Goal: Information Seeking & Learning: Learn about a topic

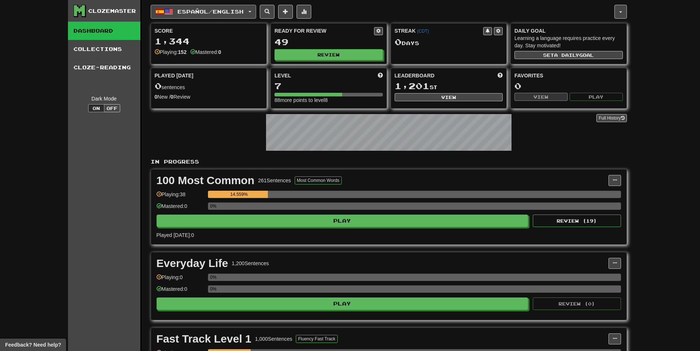
click at [202, 18] on button "Español / English" at bounding box center [203, 12] width 105 height 14
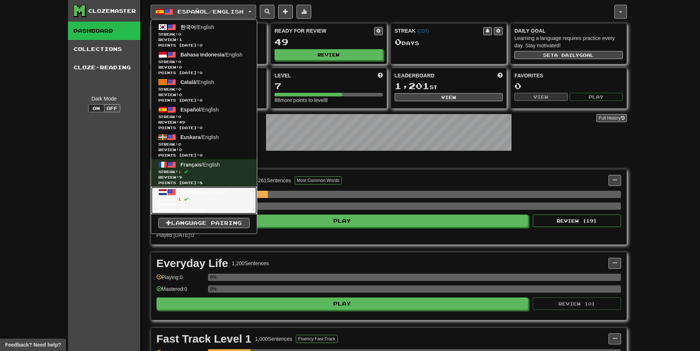
click at [207, 198] on span "Streak: 1" at bounding box center [203, 200] width 91 height 6
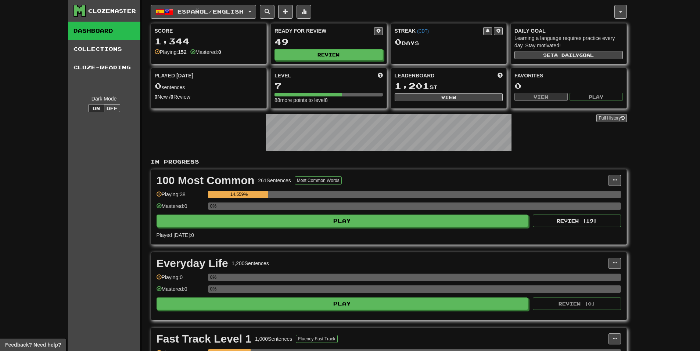
click at [217, 14] on span "Español / English" at bounding box center [210, 11] width 66 height 6
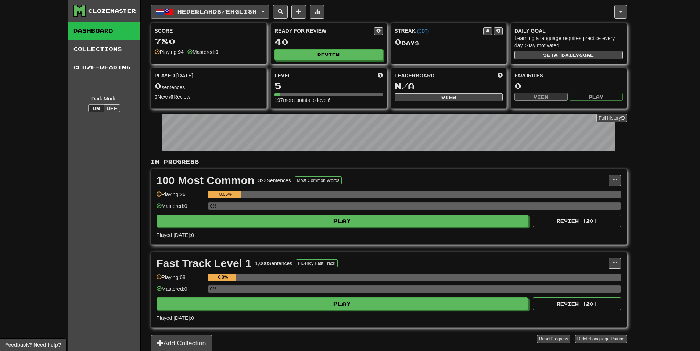
click at [217, 11] on span "Nederlands / English" at bounding box center [216, 11] width 79 height 6
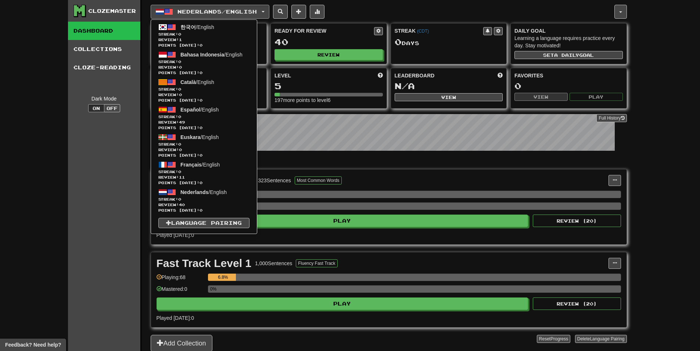
click at [304, 167] on div "In Progress 100 Most Common 323 Sentences Most Common Words Manage Sentences Un…" at bounding box center [389, 255] width 476 height 194
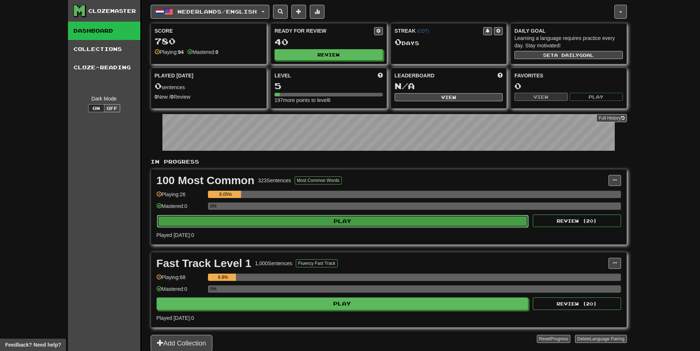
click at [299, 218] on button "Play" at bounding box center [343, 221] width 372 height 12
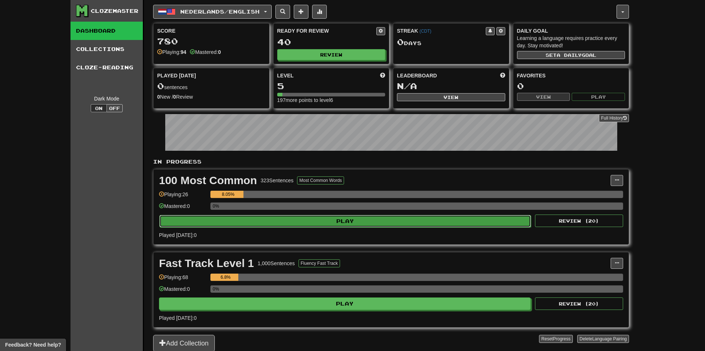
select select "**"
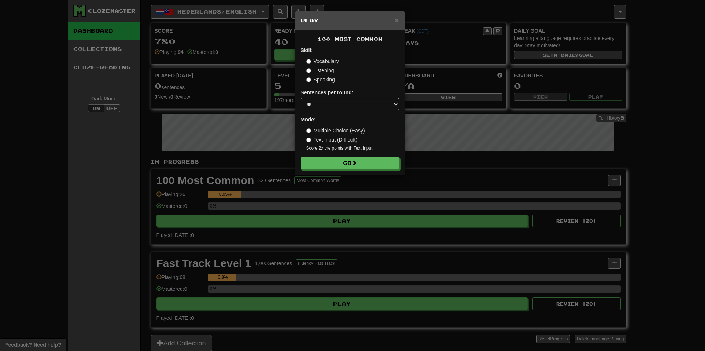
click at [401, 21] on div "× Play" at bounding box center [349, 20] width 109 height 19
click at [398, 22] on span "×" at bounding box center [396, 20] width 4 height 8
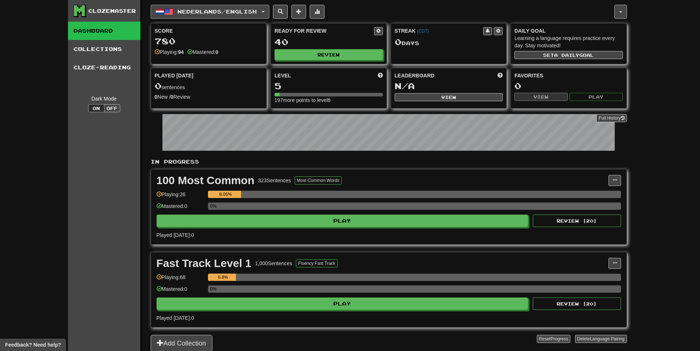
click at [264, 12] on span "button" at bounding box center [262, 11] width 3 height 1
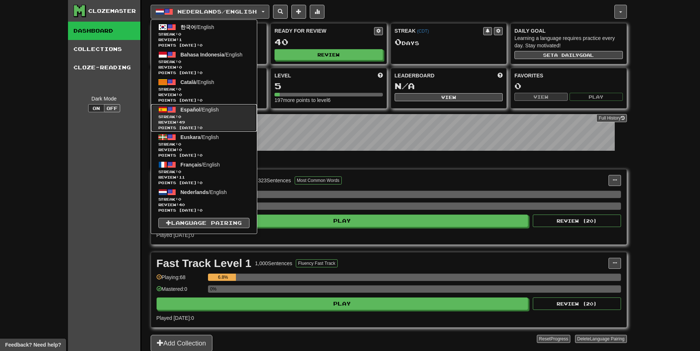
click at [206, 106] on link "Español / English Streak: 0 Review: 49 Points today: 0" at bounding box center [204, 118] width 106 height 28
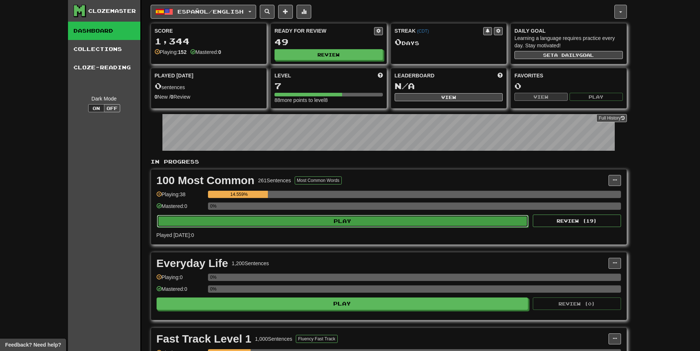
click at [279, 222] on button "Play" at bounding box center [343, 221] width 372 height 12
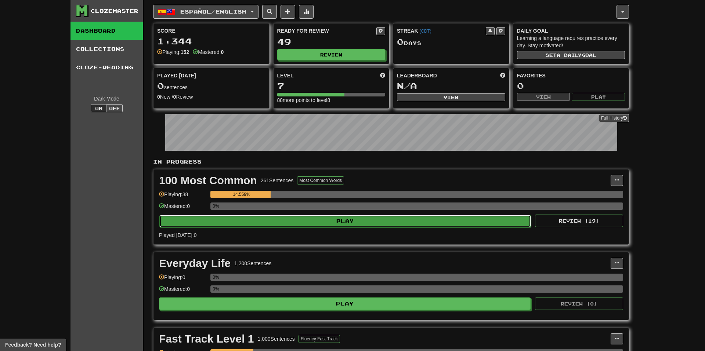
select select "**"
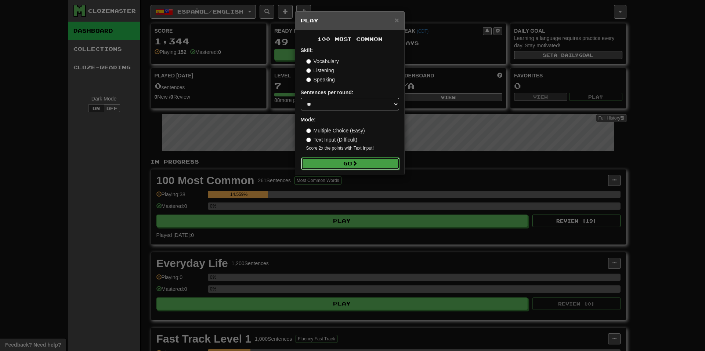
click at [319, 163] on button "Go" at bounding box center [350, 164] width 98 height 12
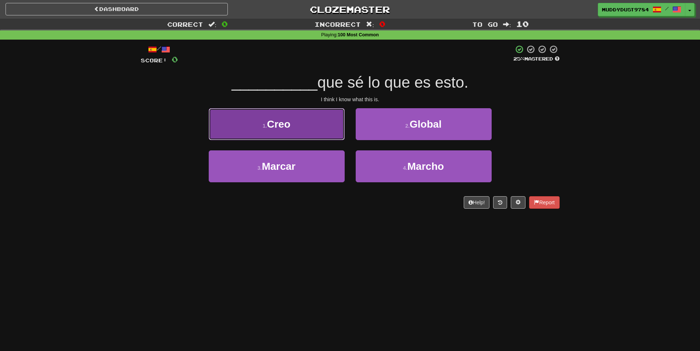
click at [293, 109] on button "1 . Creo" at bounding box center [277, 124] width 136 height 32
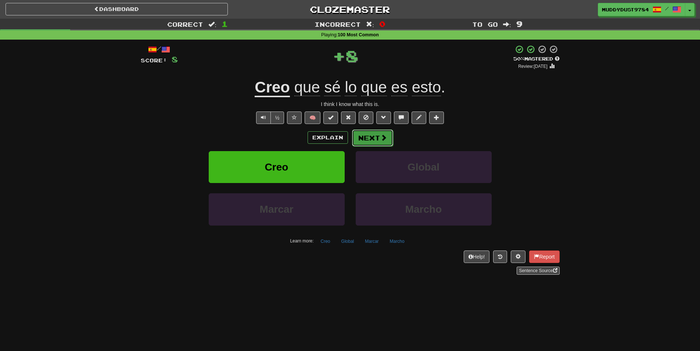
click at [387, 141] on button "Next" at bounding box center [372, 138] width 41 height 17
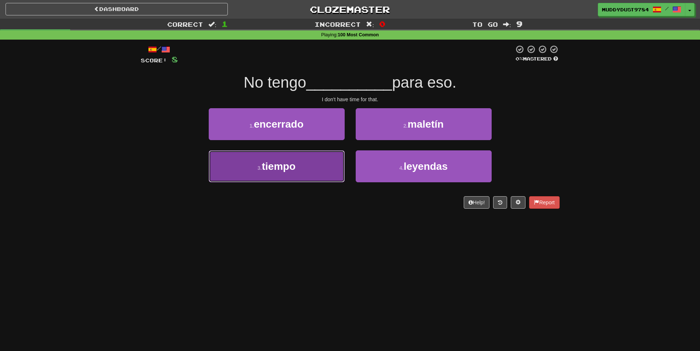
click at [245, 171] on button "3 . tiempo" at bounding box center [277, 167] width 136 height 32
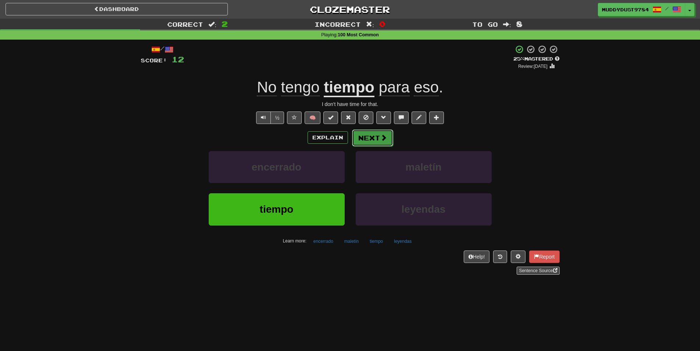
click at [362, 140] on button "Next" at bounding box center [372, 138] width 41 height 17
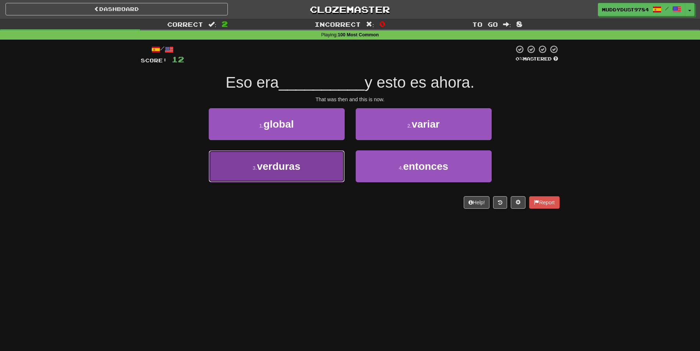
click at [324, 177] on button "3 . verduras" at bounding box center [277, 167] width 136 height 32
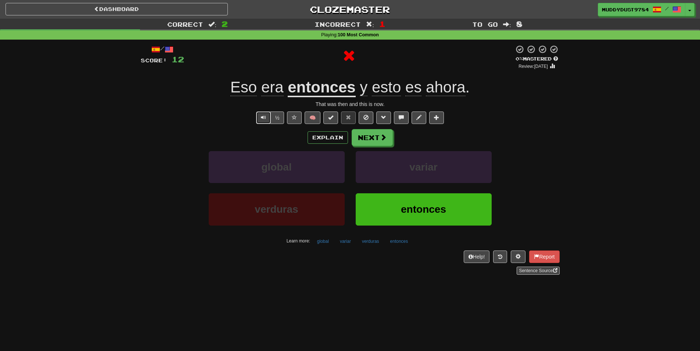
click at [261, 118] on span "Text-to-speech controls" at bounding box center [263, 117] width 5 height 5
click at [313, 144] on div "Explain Next" at bounding box center [350, 137] width 419 height 17
click at [321, 140] on button "Explain" at bounding box center [327, 137] width 40 height 12
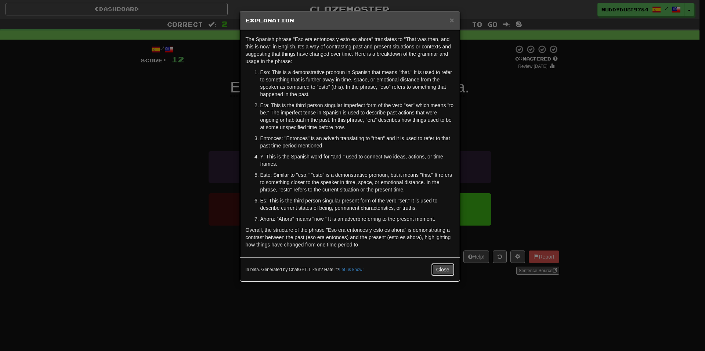
click at [440, 270] on button "Close" at bounding box center [442, 270] width 23 height 12
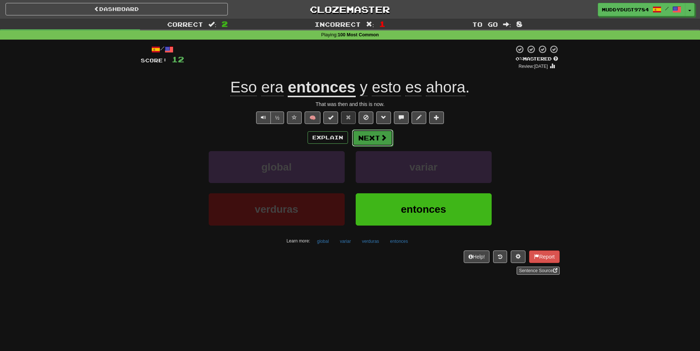
click at [386, 143] on button "Next" at bounding box center [372, 138] width 41 height 17
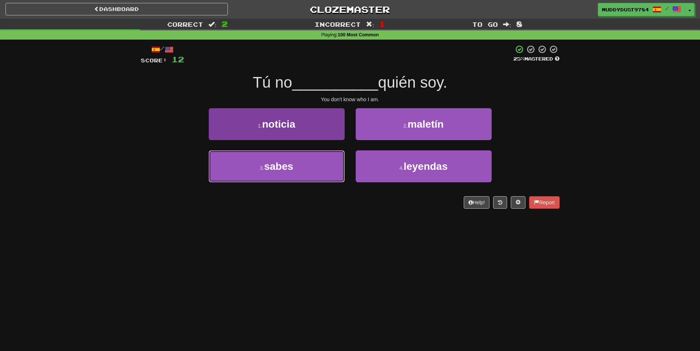
click at [285, 170] on span "sabes" at bounding box center [278, 166] width 29 height 11
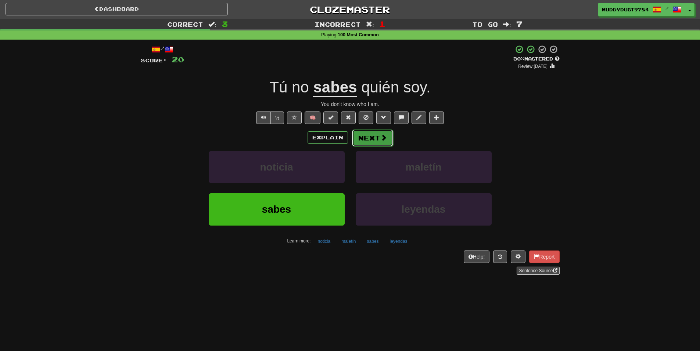
click at [376, 136] on button "Next" at bounding box center [372, 138] width 41 height 17
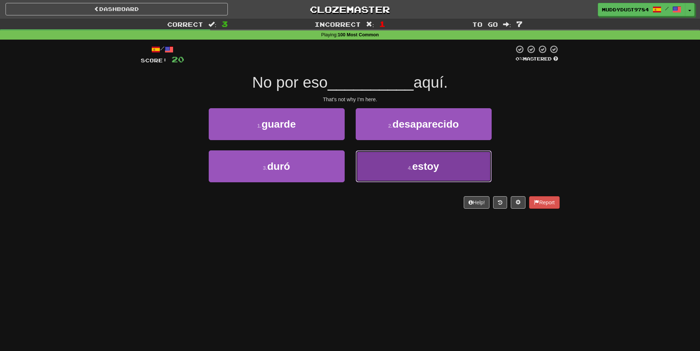
click at [404, 175] on button "4 . estoy" at bounding box center [423, 167] width 136 height 32
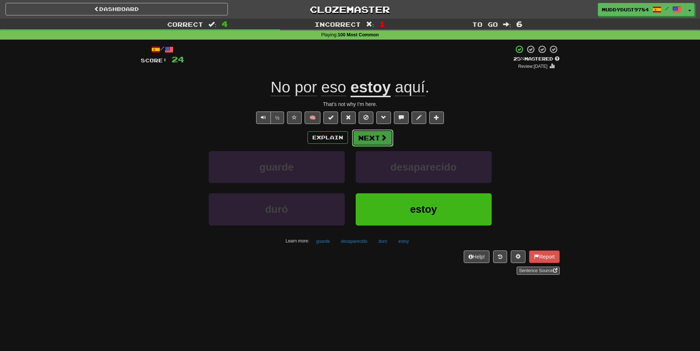
click at [387, 134] on button "Next" at bounding box center [372, 138] width 41 height 17
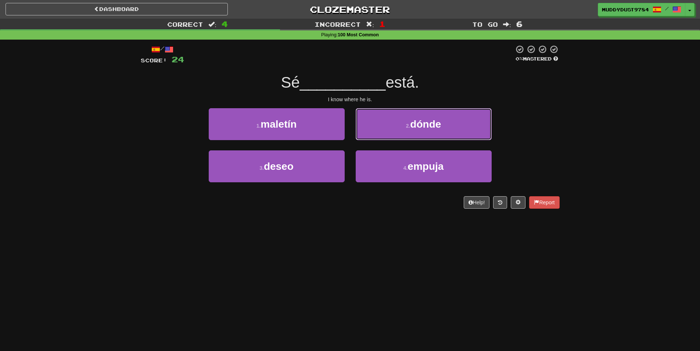
click at [428, 113] on button "2 . dónde" at bounding box center [423, 124] width 136 height 32
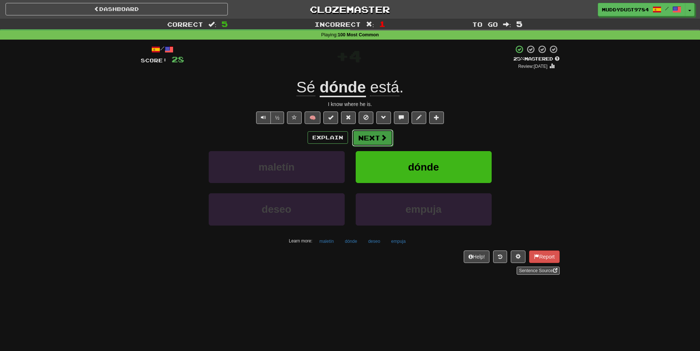
click at [383, 139] on span at bounding box center [383, 137] width 7 height 7
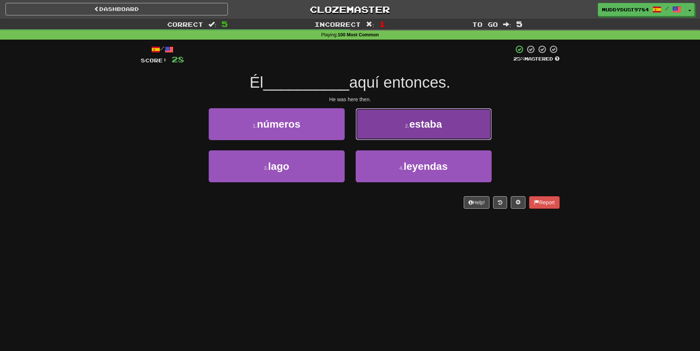
click at [418, 126] on span "estaba" at bounding box center [425, 124] width 33 height 11
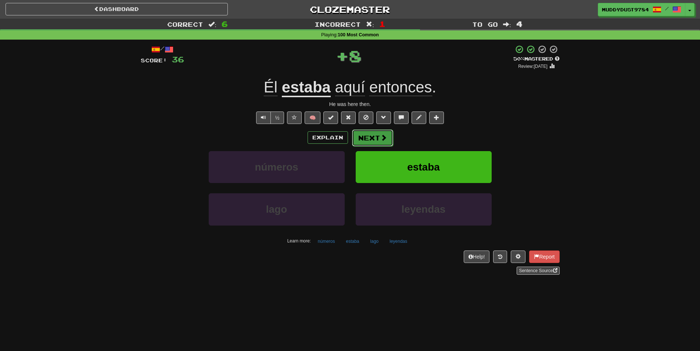
click at [382, 140] on span at bounding box center [383, 137] width 7 height 7
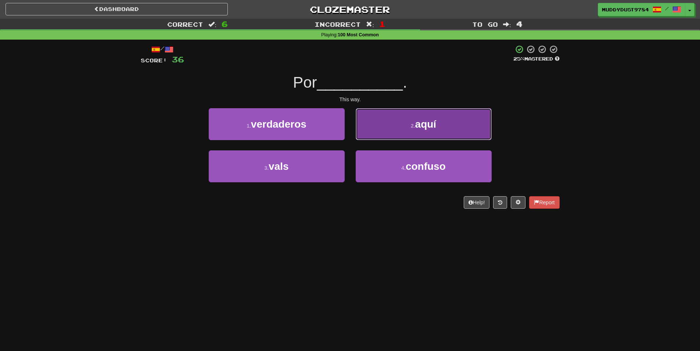
click at [382, 129] on button "2 . aquí" at bounding box center [423, 124] width 136 height 32
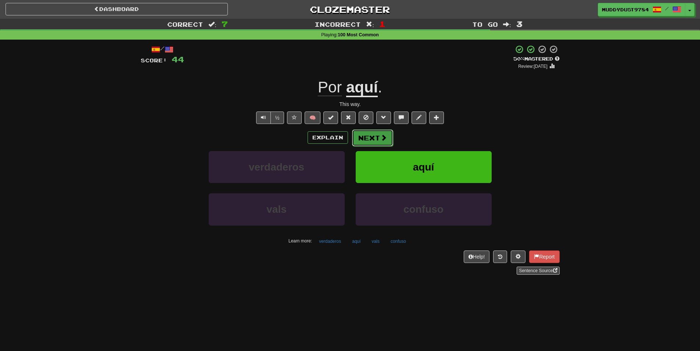
click at [376, 139] on button "Next" at bounding box center [372, 138] width 41 height 17
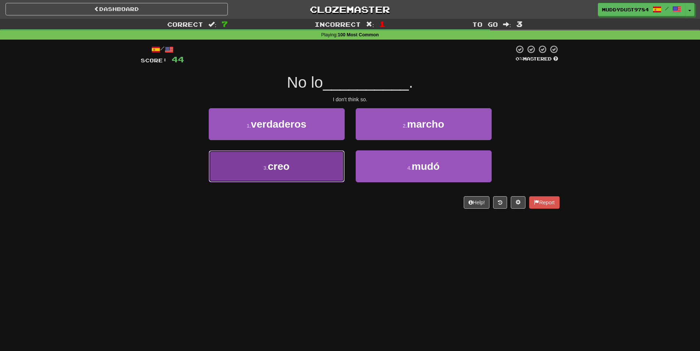
click at [268, 166] on span "creo" at bounding box center [279, 166] width 22 height 11
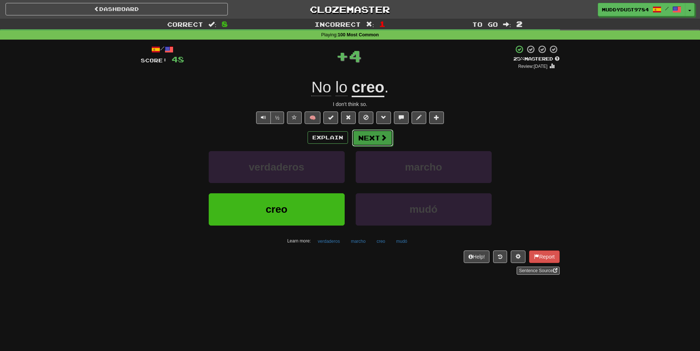
click at [387, 142] on button "Next" at bounding box center [372, 138] width 41 height 17
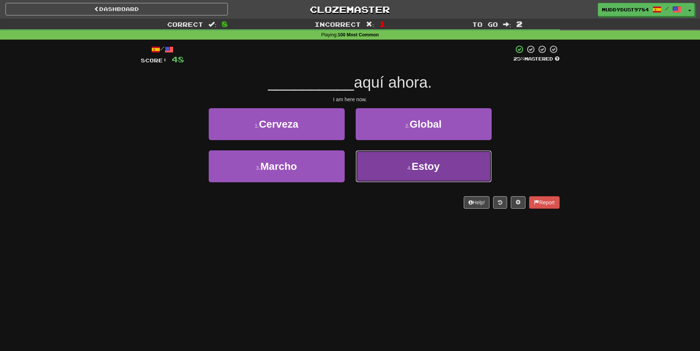
click at [408, 176] on button "4 . Estoy" at bounding box center [423, 167] width 136 height 32
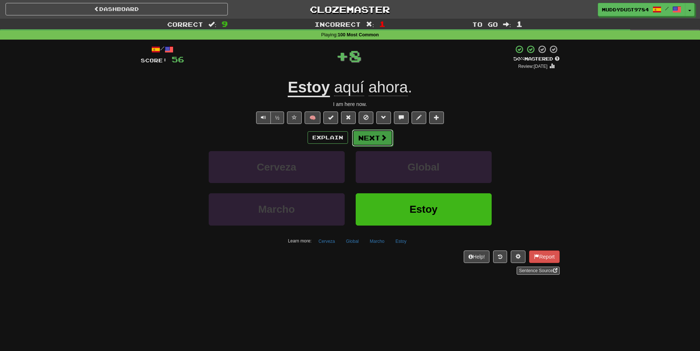
click at [376, 143] on button "Next" at bounding box center [372, 138] width 41 height 17
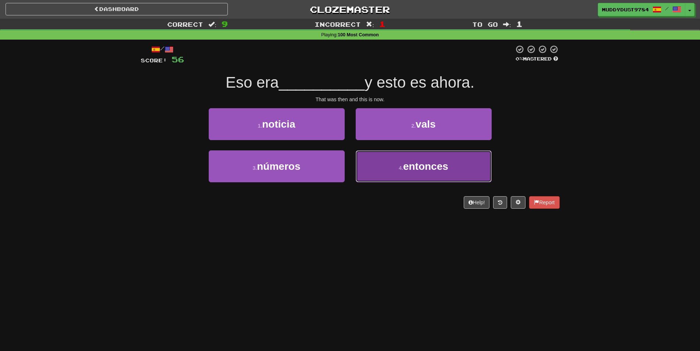
click at [368, 163] on button "4 . entonces" at bounding box center [423, 167] width 136 height 32
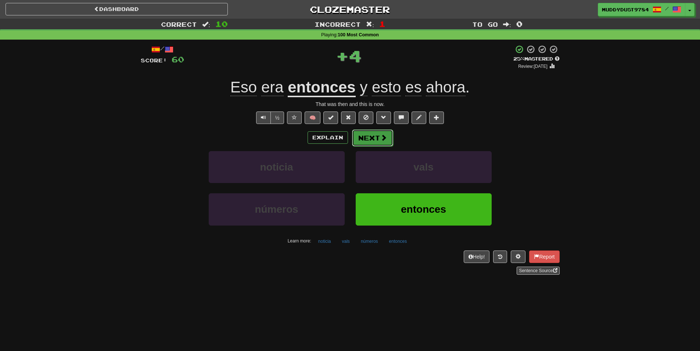
click at [364, 138] on button "Next" at bounding box center [372, 138] width 41 height 17
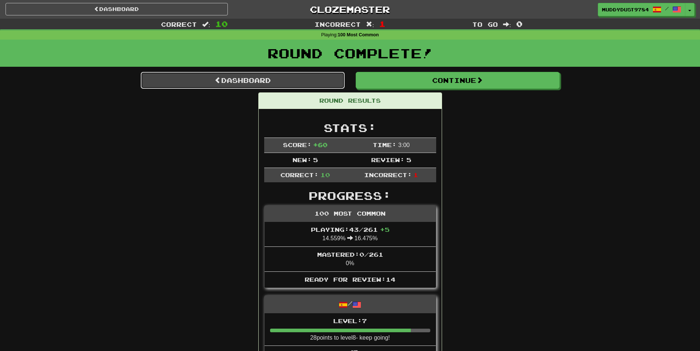
click at [309, 85] on link "Dashboard" at bounding box center [243, 80] width 204 height 17
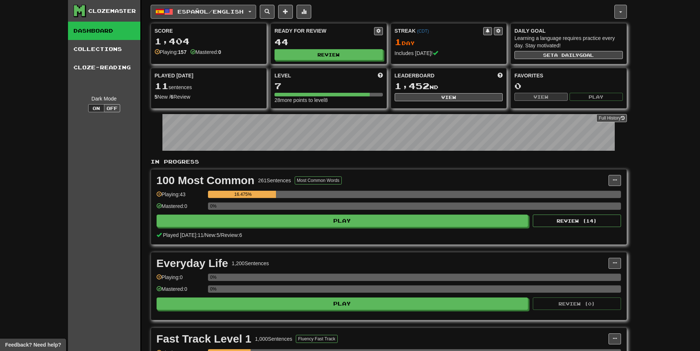
click at [246, 16] on button "Español / English" at bounding box center [203, 12] width 105 height 14
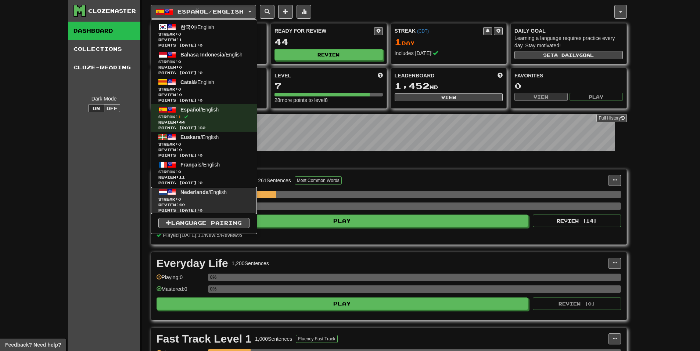
click at [218, 198] on span "Streak: 0" at bounding box center [203, 200] width 91 height 6
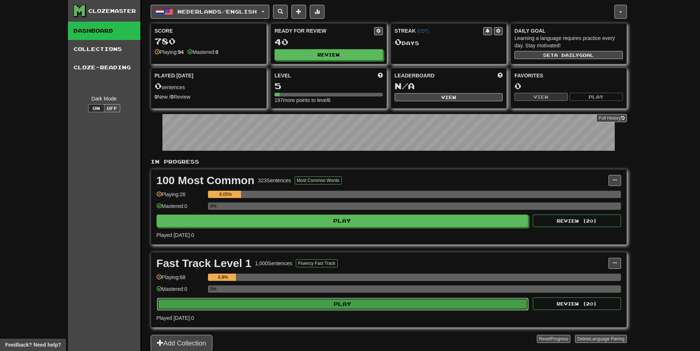
click at [271, 309] on button "Play" at bounding box center [343, 304] width 372 height 12
select select "**"
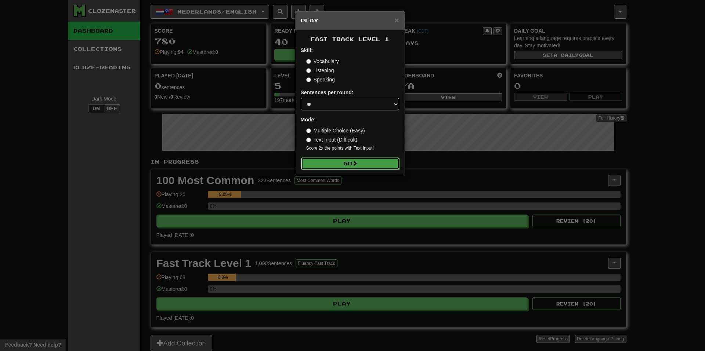
click at [357, 166] on span at bounding box center [354, 163] width 5 height 5
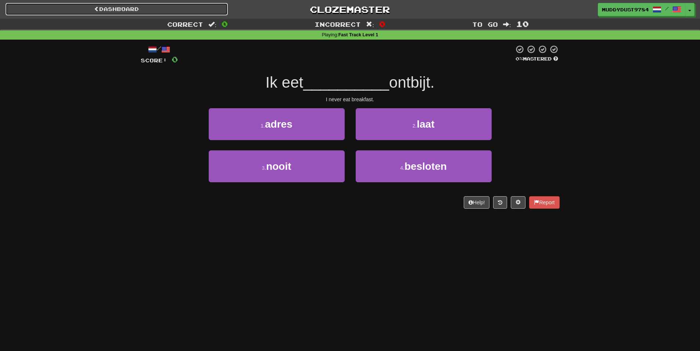
click at [119, 8] on link "Dashboard" at bounding box center [117, 9] width 222 height 12
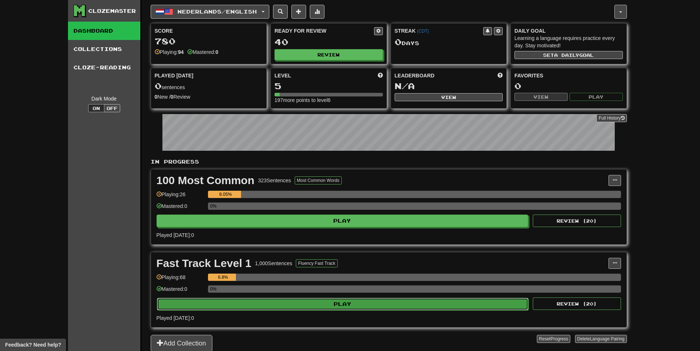
click at [228, 308] on button "Play" at bounding box center [343, 304] width 372 height 12
select select "**"
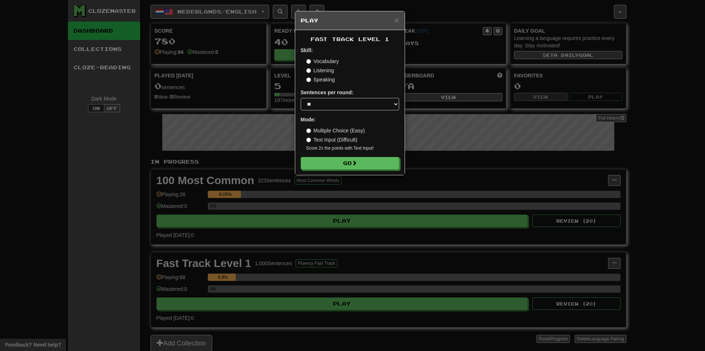
click at [309, 156] on form "Skill: Vocabulary Listening Speaking Sentences per round: * ** ** ** ** ** *** …" at bounding box center [350, 108] width 98 height 123
click at [307, 162] on button "Go" at bounding box center [350, 164] width 98 height 12
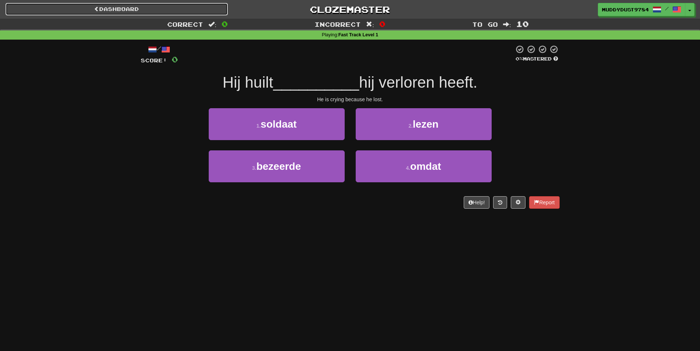
click at [202, 11] on link "Dashboard" at bounding box center [117, 9] width 222 height 12
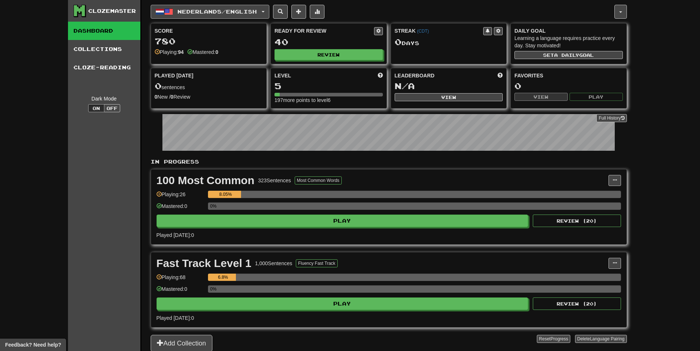
click at [182, 15] on button "Nederlands / English" at bounding box center [210, 12] width 119 height 14
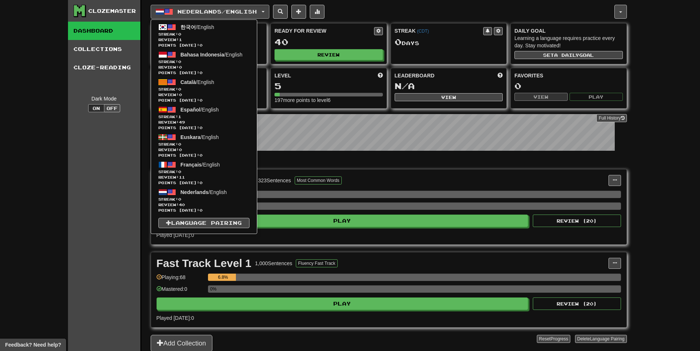
click at [354, 171] on div "100 Most Common 323 Sentences Most Common Words Manage Sentences Unpin from Das…" at bounding box center [388, 207] width 475 height 75
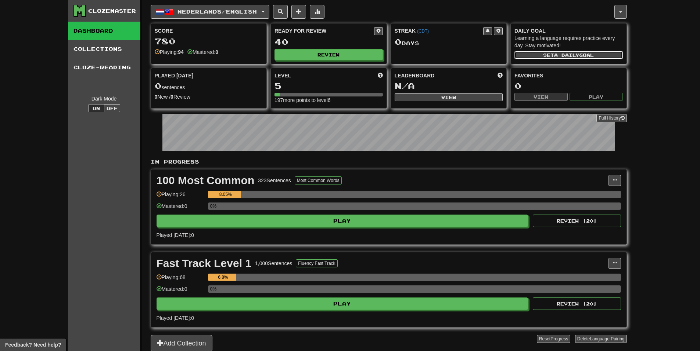
click at [535, 51] on button "Set a daily goal" at bounding box center [568, 55] width 108 height 8
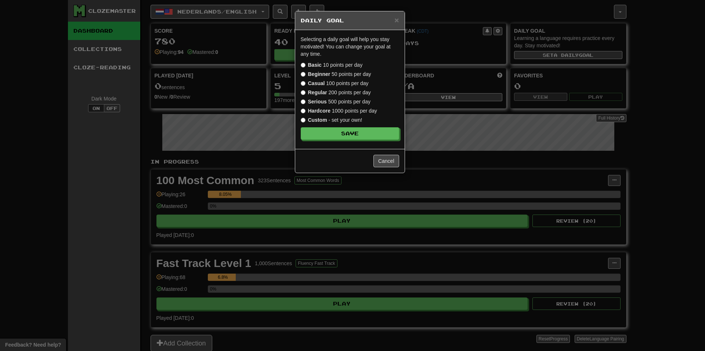
click at [323, 101] on strong "Serious" at bounding box center [317, 102] width 19 height 6
click at [327, 129] on button "Save" at bounding box center [350, 134] width 98 height 12
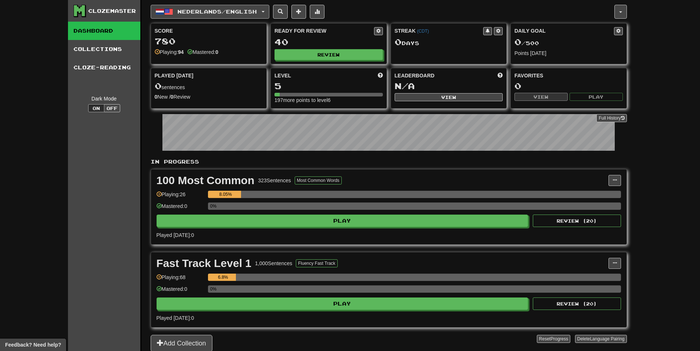
click at [207, 13] on span "Nederlands / English" at bounding box center [216, 11] width 79 height 6
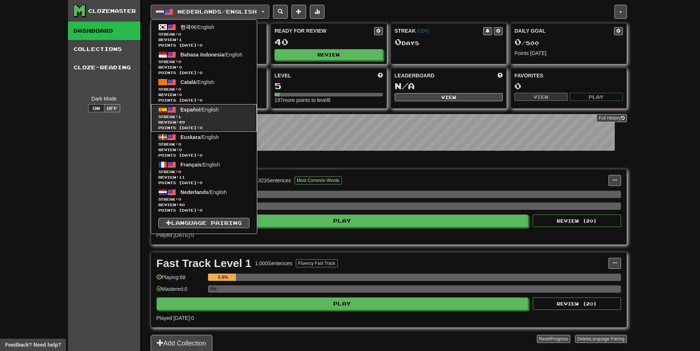
click at [200, 120] on span "Review: 49" at bounding box center [203, 123] width 91 height 6
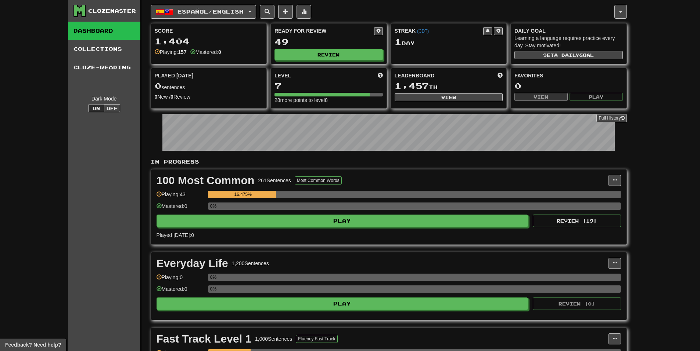
click at [582, 61] on div "Daily Goal Learning a language requires practice every day. Stay motivated! Set…" at bounding box center [568, 43] width 116 height 39
click at [582, 59] on button "Set a daily goal" at bounding box center [568, 55] width 108 height 8
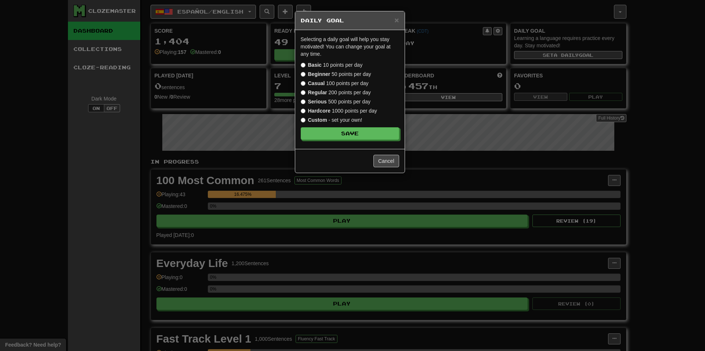
click at [337, 111] on label "Hardcore 1000 points per day" at bounding box center [339, 110] width 76 height 7
click at [333, 133] on button "Save" at bounding box center [350, 134] width 98 height 12
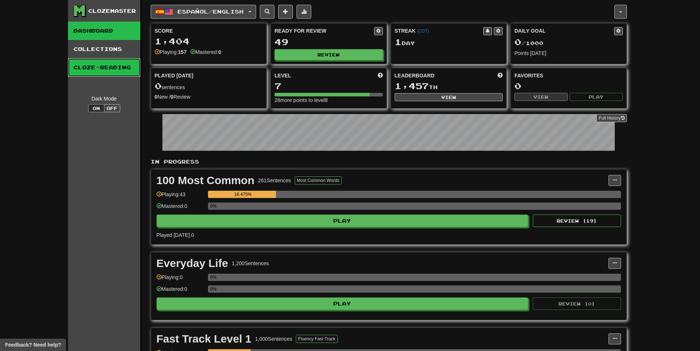
click at [94, 61] on link "Cloze-Reading" at bounding box center [104, 67] width 72 height 18
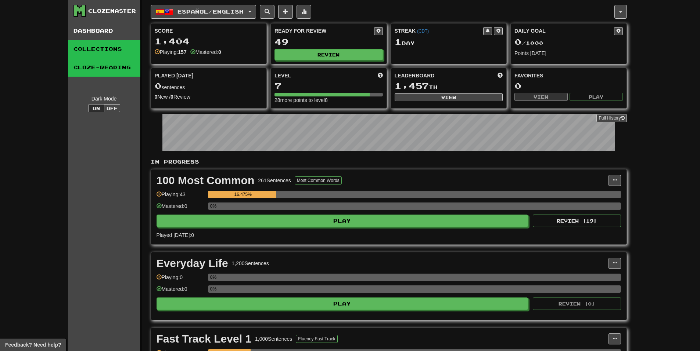
click at [91, 54] on link "Collections" at bounding box center [104, 49] width 72 height 18
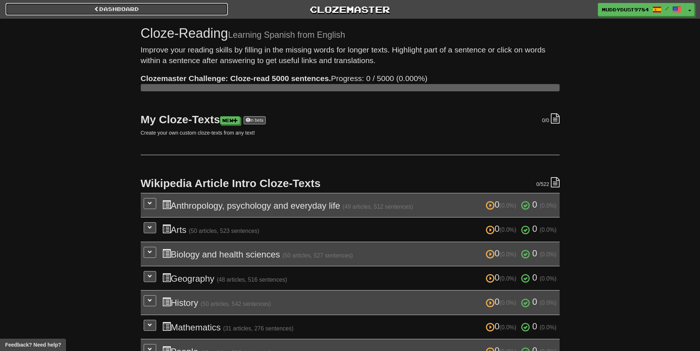
click at [111, 10] on link "Dashboard" at bounding box center [117, 9] width 222 height 12
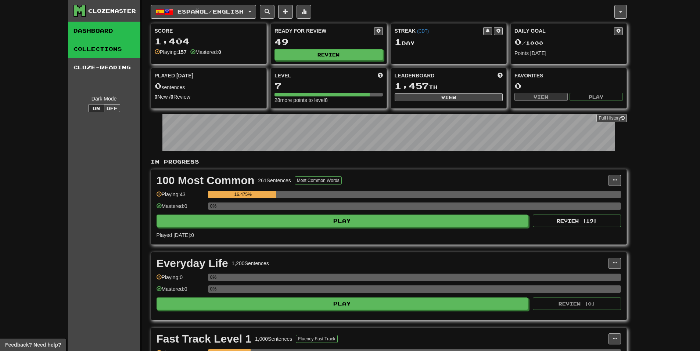
click at [92, 52] on link "Collections" at bounding box center [104, 49] width 72 height 18
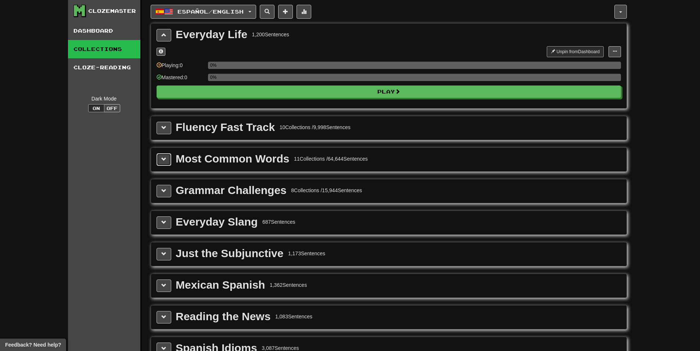
click at [163, 164] on button at bounding box center [163, 160] width 15 height 12
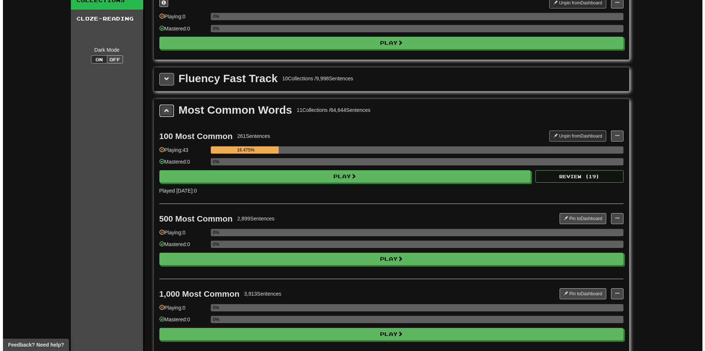
scroll to position [110, 0]
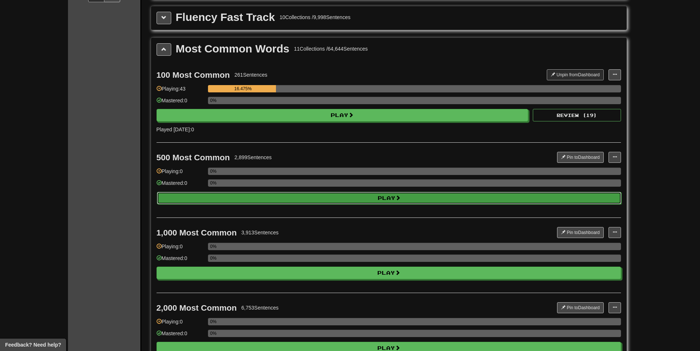
click at [197, 200] on button "Play" at bounding box center [389, 198] width 464 height 12
select select "**"
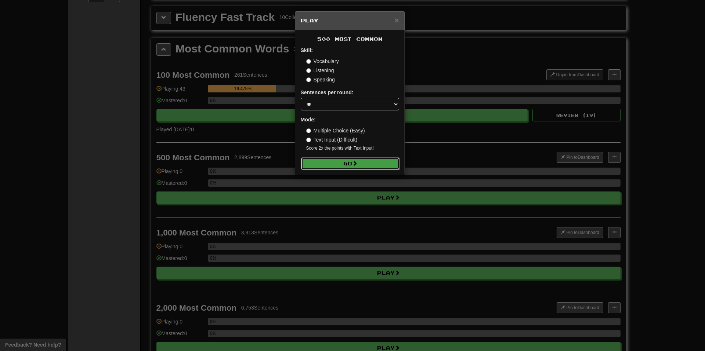
click at [309, 164] on button "Go" at bounding box center [350, 164] width 98 height 12
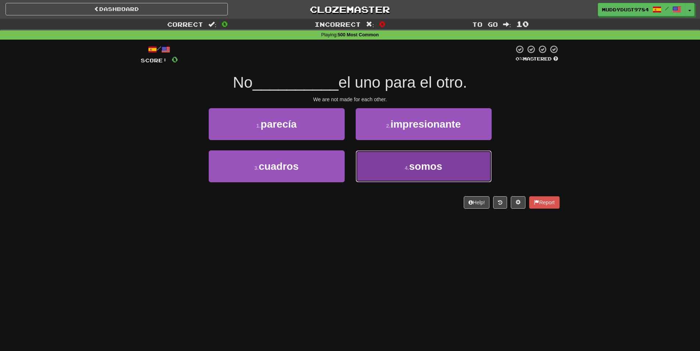
click at [415, 178] on button "4 . somos" at bounding box center [423, 167] width 136 height 32
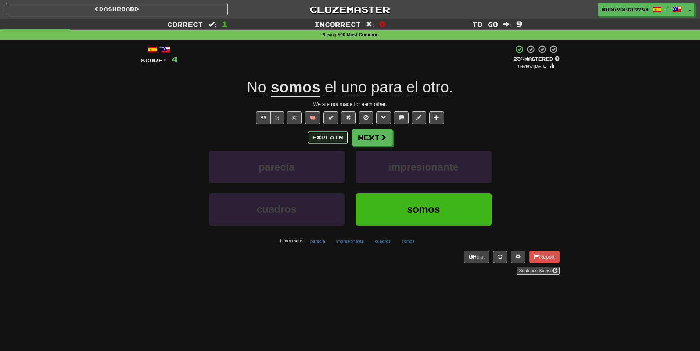
click at [336, 139] on button "Explain" at bounding box center [327, 137] width 40 height 12
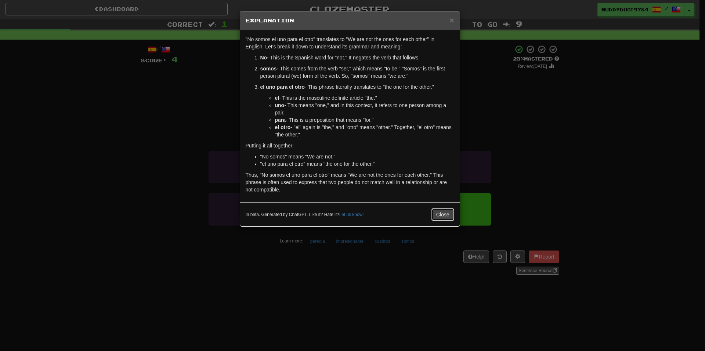
click at [433, 209] on button "Close" at bounding box center [442, 215] width 23 height 12
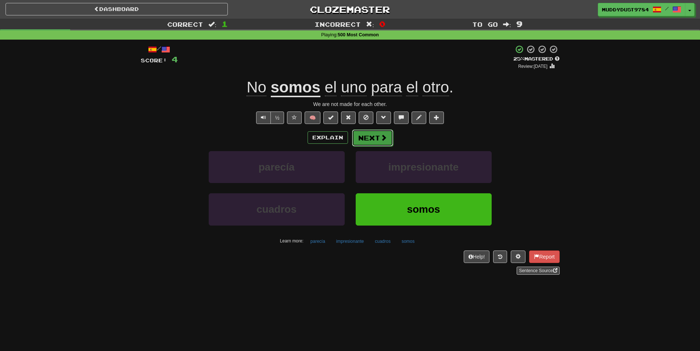
click at [389, 138] on button "Next" at bounding box center [372, 138] width 41 height 17
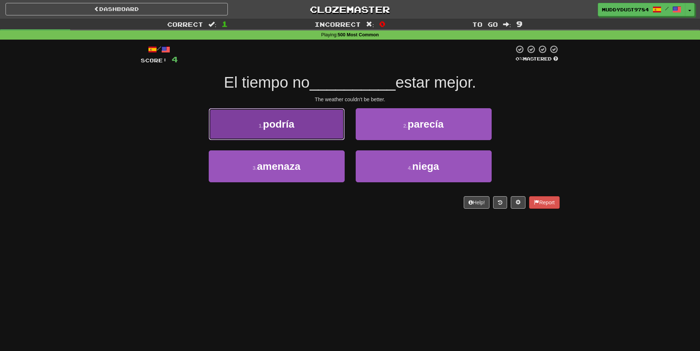
click at [238, 128] on button "1 . podría" at bounding box center [277, 124] width 136 height 32
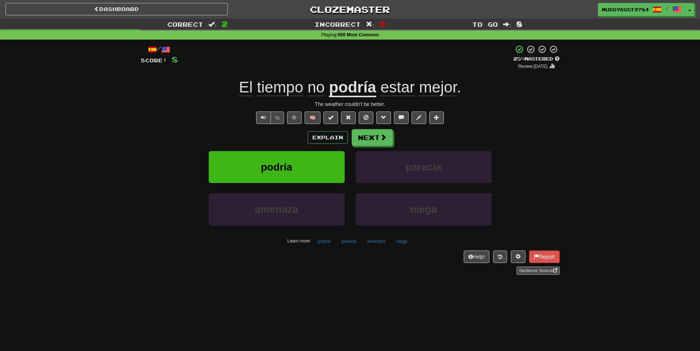
click at [373, 148] on div "Explain Next podría parecía amenaza niega Learn more: podría parecía amenaza ni…" at bounding box center [350, 188] width 419 height 118
click at [373, 141] on button "Next" at bounding box center [372, 138] width 41 height 17
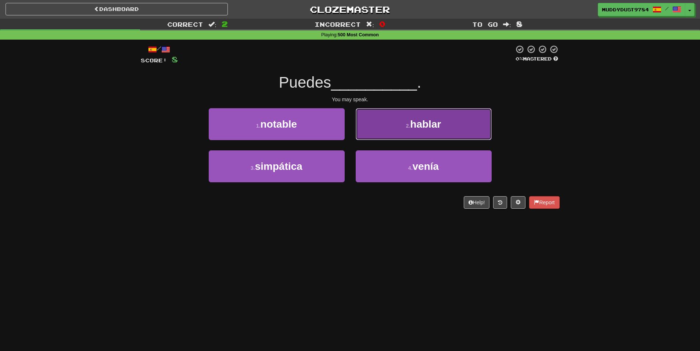
drag, startPoint x: 390, startPoint y: 134, endPoint x: 386, endPoint y: 131, distance: 4.7
click at [386, 131] on button "2 . hablar" at bounding box center [423, 124] width 136 height 32
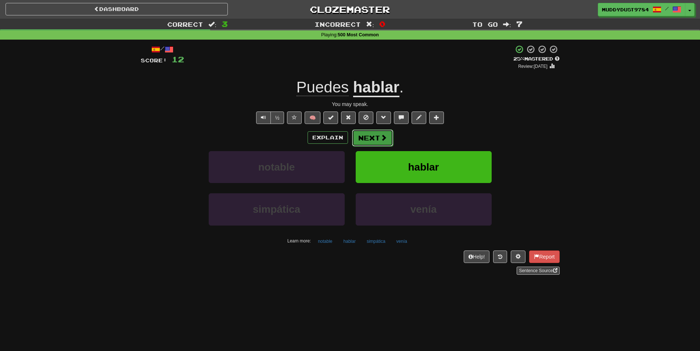
click at [366, 136] on button "Next" at bounding box center [372, 138] width 41 height 17
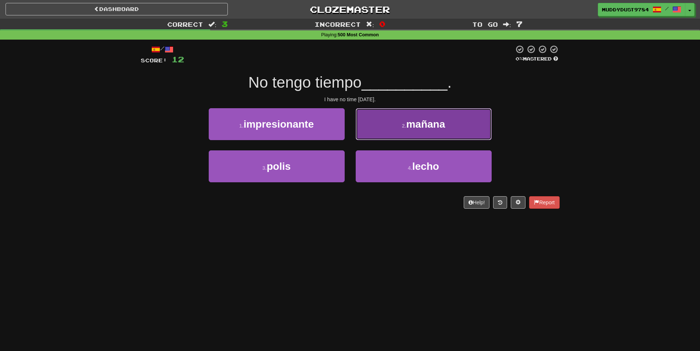
click at [414, 135] on button "2 . mañana" at bounding box center [423, 124] width 136 height 32
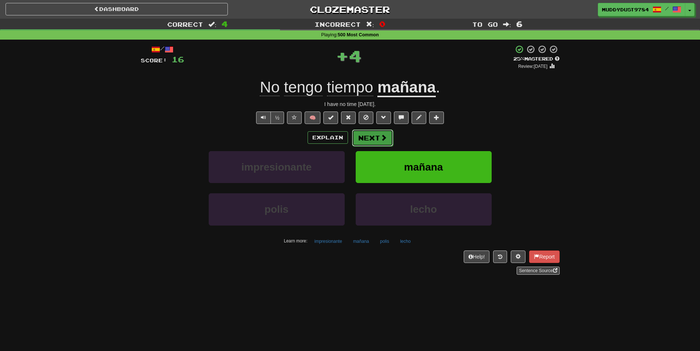
click at [388, 136] on button "Next" at bounding box center [372, 138] width 41 height 17
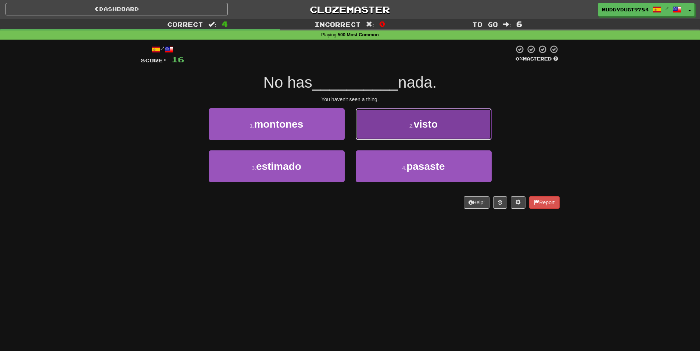
click at [425, 126] on span "visto" at bounding box center [425, 124] width 24 height 11
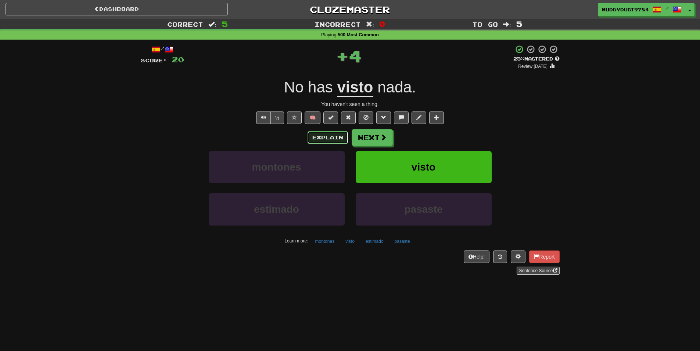
click at [326, 140] on button "Explain" at bounding box center [327, 137] width 40 height 12
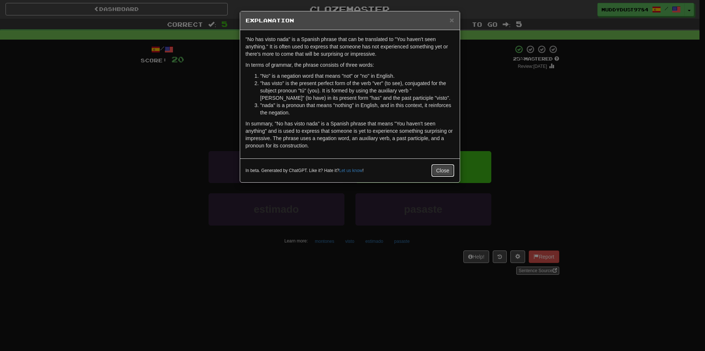
click at [439, 171] on button "Close" at bounding box center [442, 171] width 23 height 12
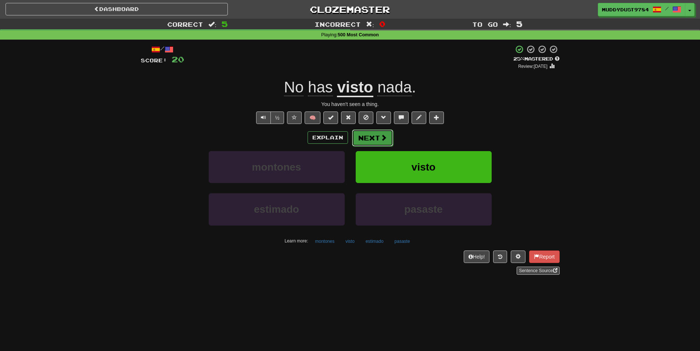
click at [381, 139] on span at bounding box center [383, 137] width 7 height 7
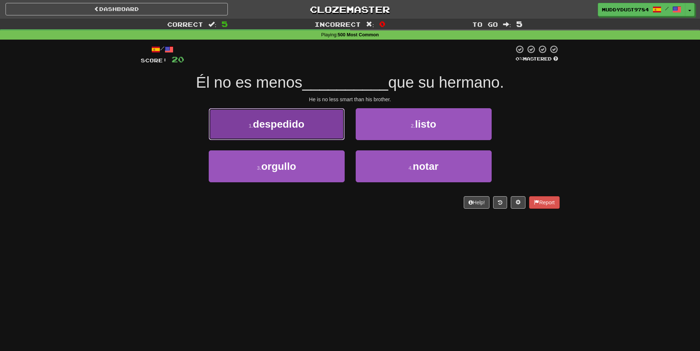
click at [305, 131] on button "1 . despedido" at bounding box center [277, 124] width 136 height 32
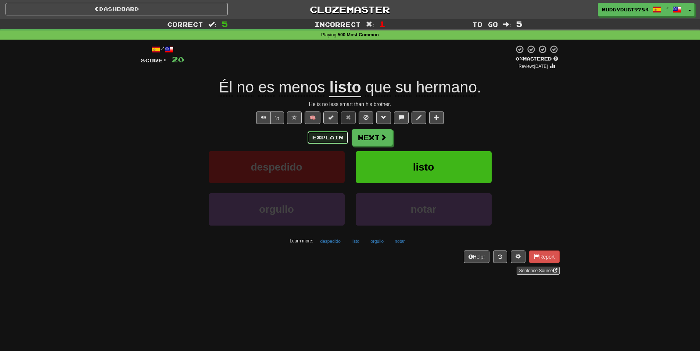
click at [324, 141] on button "Explain" at bounding box center [327, 137] width 40 height 12
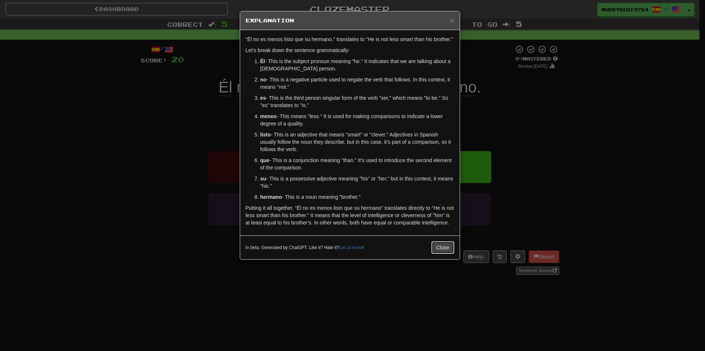
click at [437, 246] on button "Close" at bounding box center [442, 248] width 23 height 12
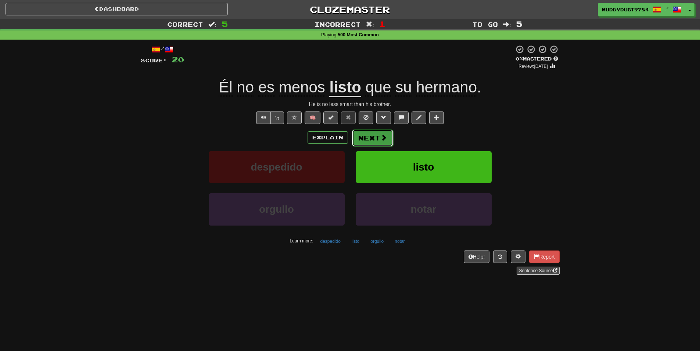
click at [367, 133] on button "Next" at bounding box center [372, 138] width 41 height 17
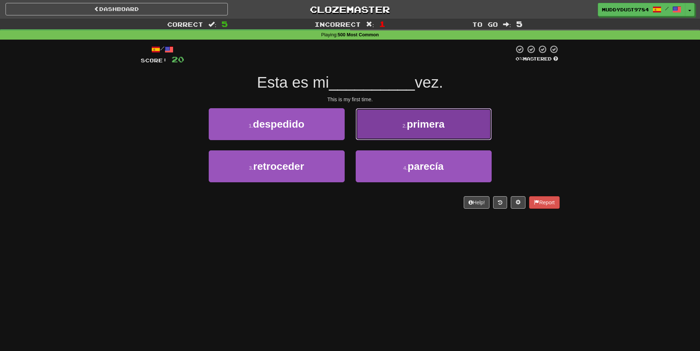
click at [391, 133] on button "2 . primera" at bounding box center [423, 124] width 136 height 32
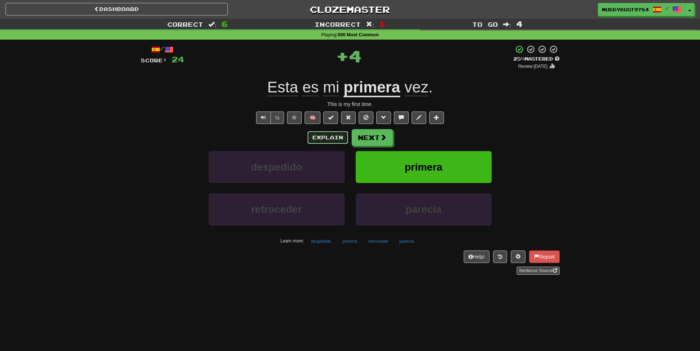
click at [316, 140] on button "Explain" at bounding box center [327, 137] width 40 height 12
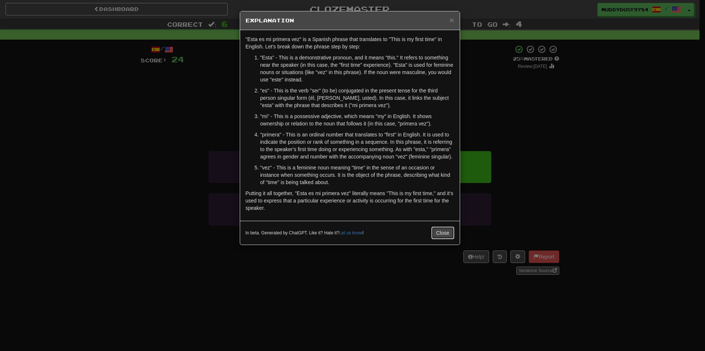
click at [449, 230] on button "Close" at bounding box center [442, 233] width 23 height 12
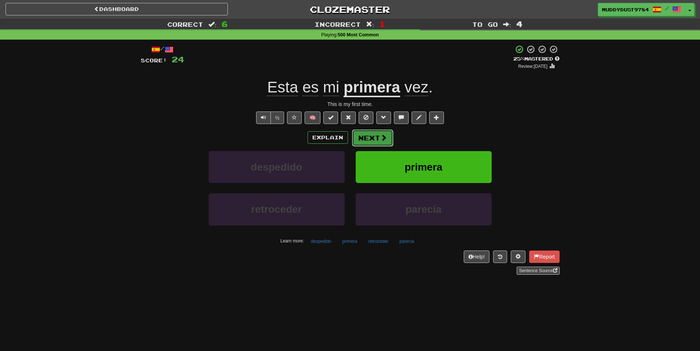
click at [388, 136] on button "Next" at bounding box center [372, 138] width 41 height 17
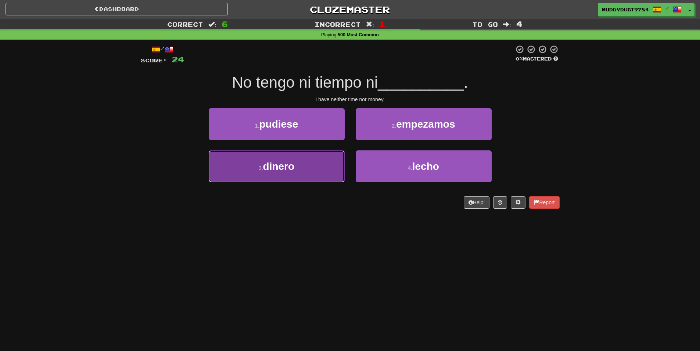
click at [248, 174] on button "3 . dinero" at bounding box center [277, 167] width 136 height 32
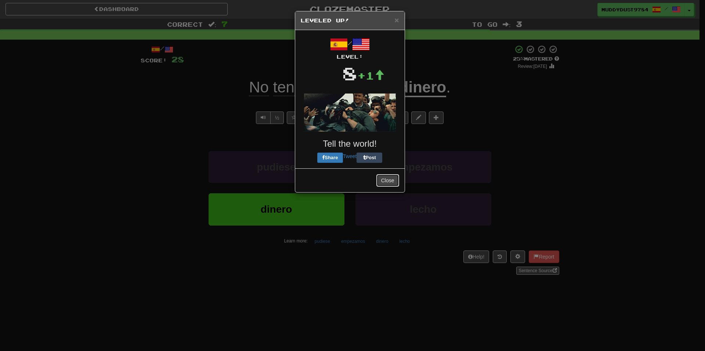
click at [386, 185] on button "Close" at bounding box center [387, 180] width 23 height 12
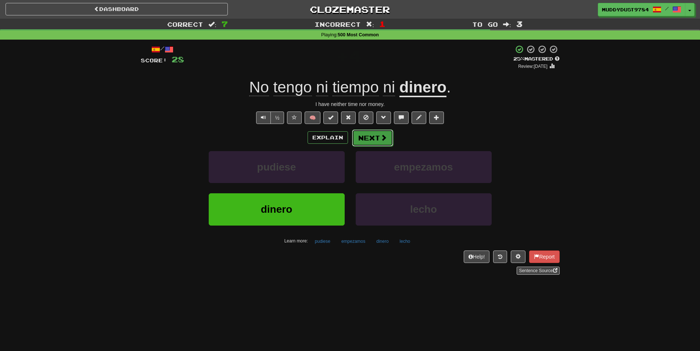
click at [380, 141] on span at bounding box center [383, 137] width 7 height 7
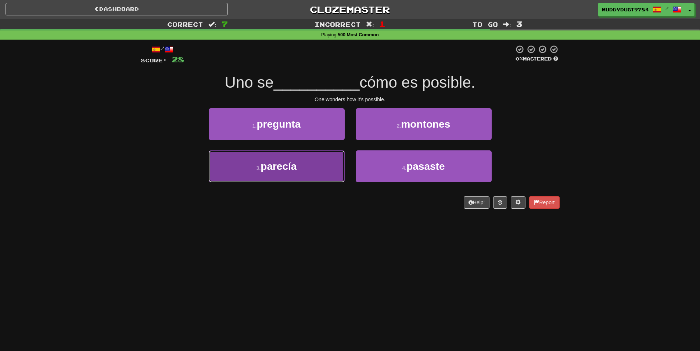
click at [261, 181] on button "3 . parecía" at bounding box center [277, 167] width 136 height 32
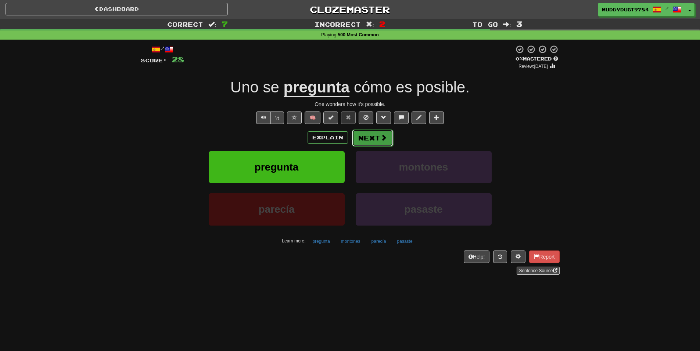
click at [360, 138] on button "Next" at bounding box center [372, 138] width 41 height 17
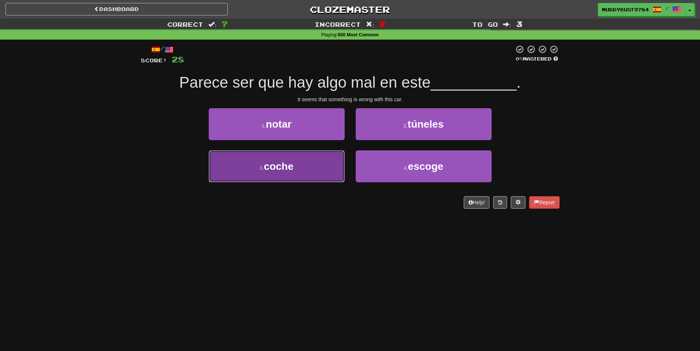
click at [313, 173] on button "3 . coche" at bounding box center [277, 167] width 136 height 32
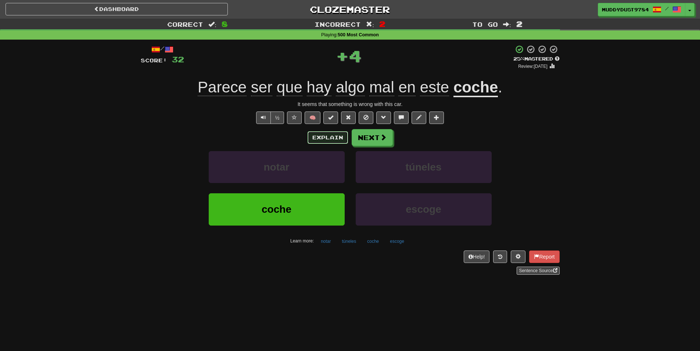
click at [308, 137] on button "Explain" at bounding box center [327, 137] width 40 height 12
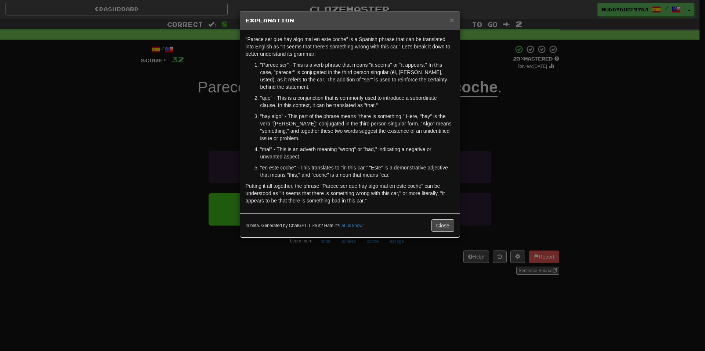
click at [436, 17] on h5 "Explanation" at bounding box center [350, 20] width 209 height 7
click at [455, 18] on div "× Explanation" at bounding box center [350, 20] width 220 height 19
click at [452, 19] on span "×" at bounding box center [451, 20] width 4 height 8
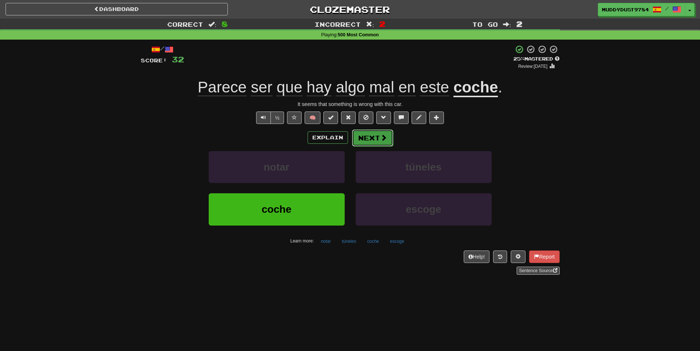
click at [383, 139] on span at bounding box center [383, 137] width 7 height 7
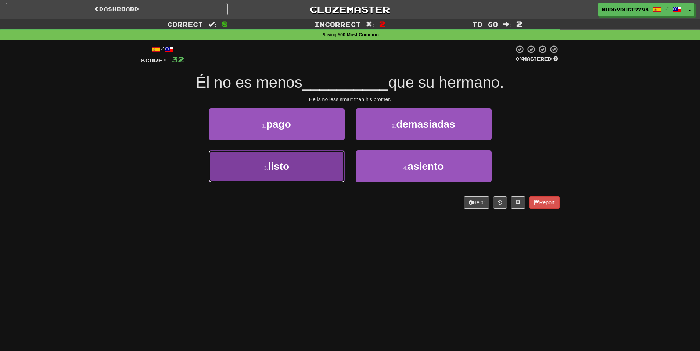
click at [290, 165] on button "3 . listo" at bounding box center [277, 167] width 136 height 32
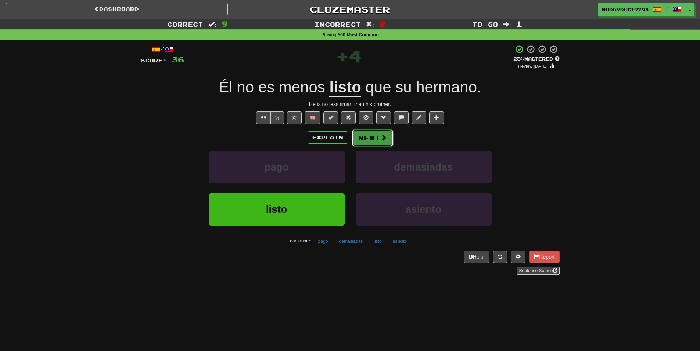
click at [369, 139] on button "Next" at bounding box center [372, 138] width 41 height 17
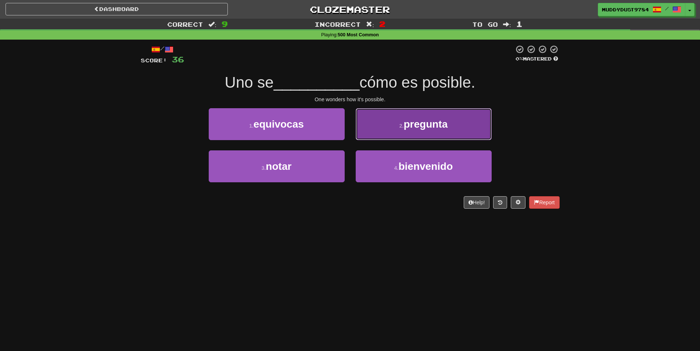
click at [396, 115] on button "2 . pregunta" at bounding box center [423, 124] width 136 height 32
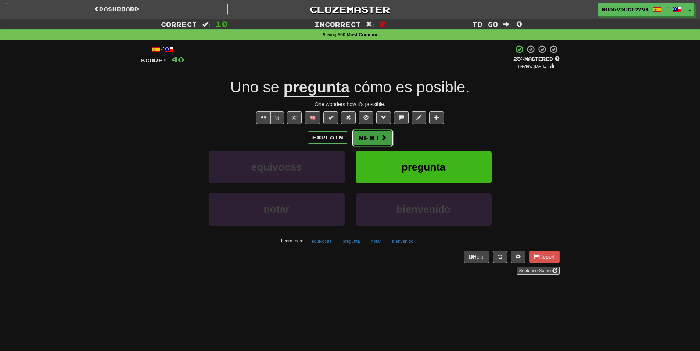
click at [391, 143] on button "Next" at bounding box center [372, 138] width 41 height 17
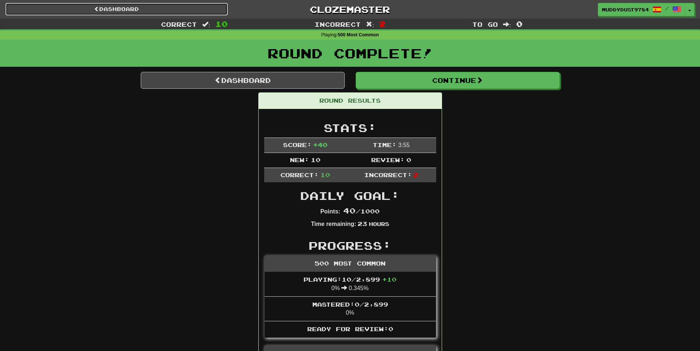
click at [183, 15] on link "Dashboard" at bounding box center [117, 9] width 222 height 12
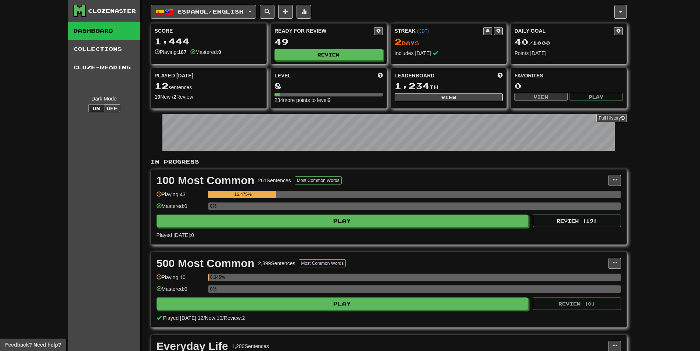
click at [214, 15] on button "Español / English" at bounding box center [203, 12] width 105 height 14
